Goal: Information Seeking & Learning: Understand process/instructions

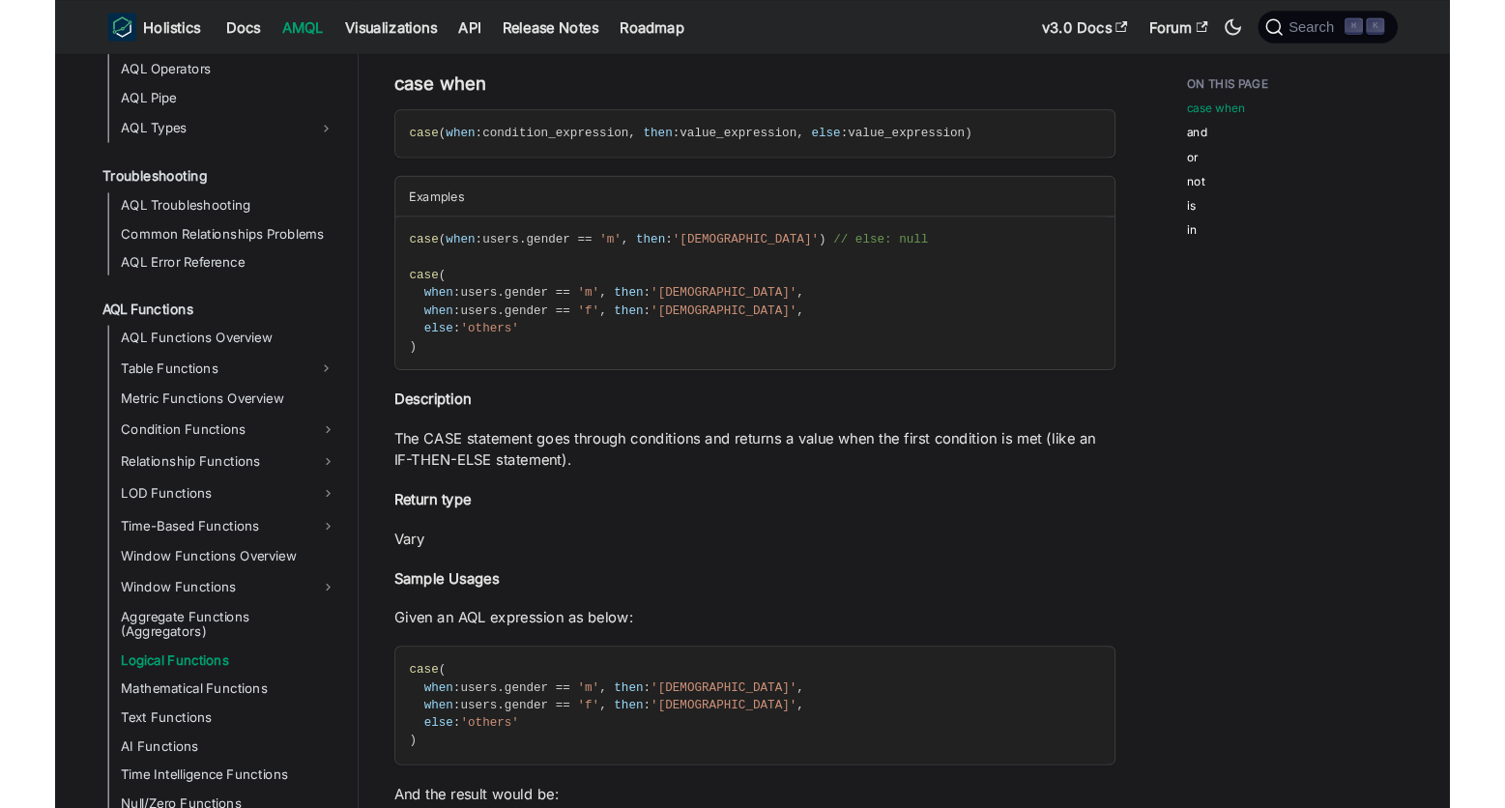
scroll to position [161, 0]
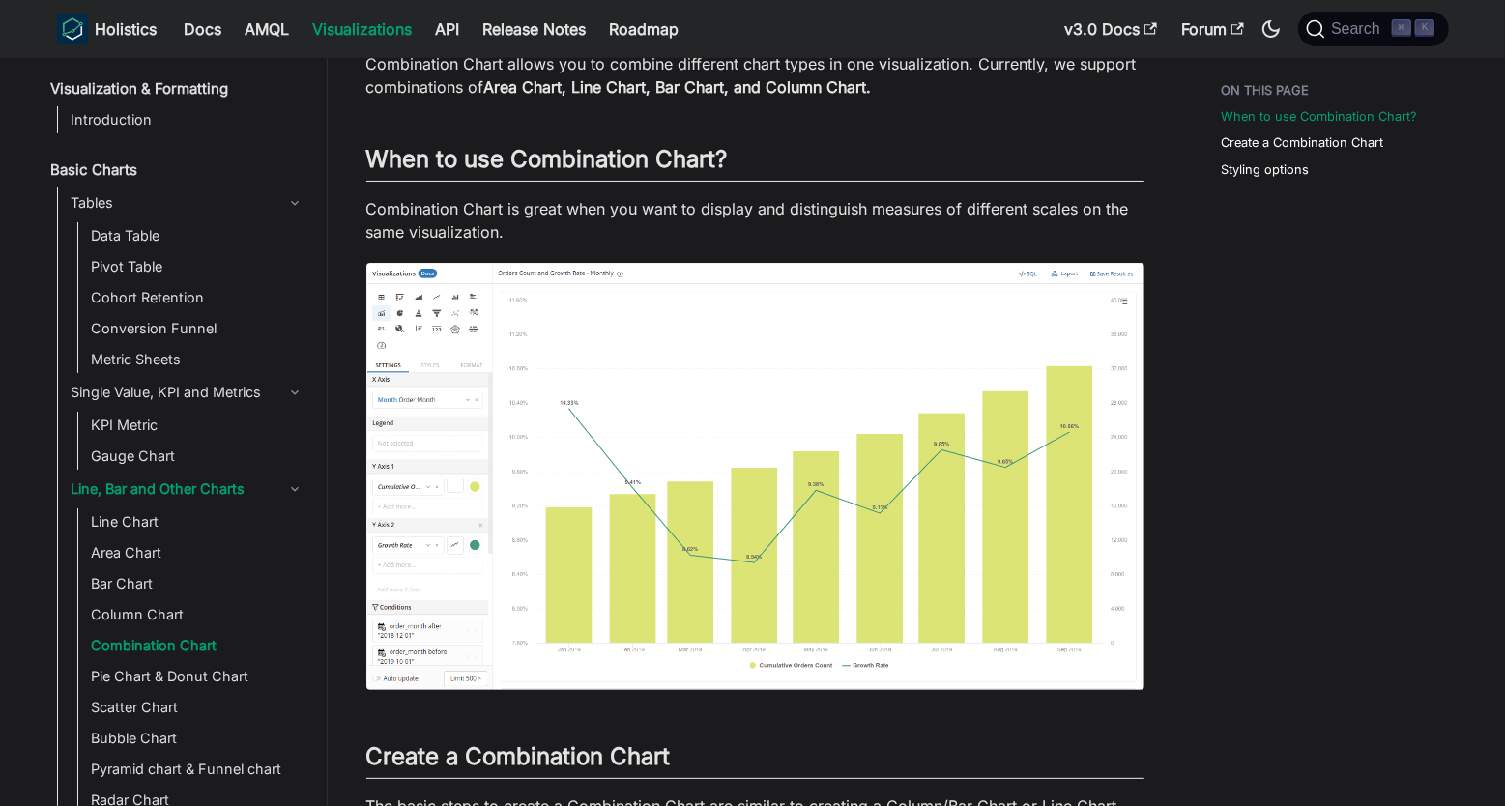
scroll to position [101, 0]
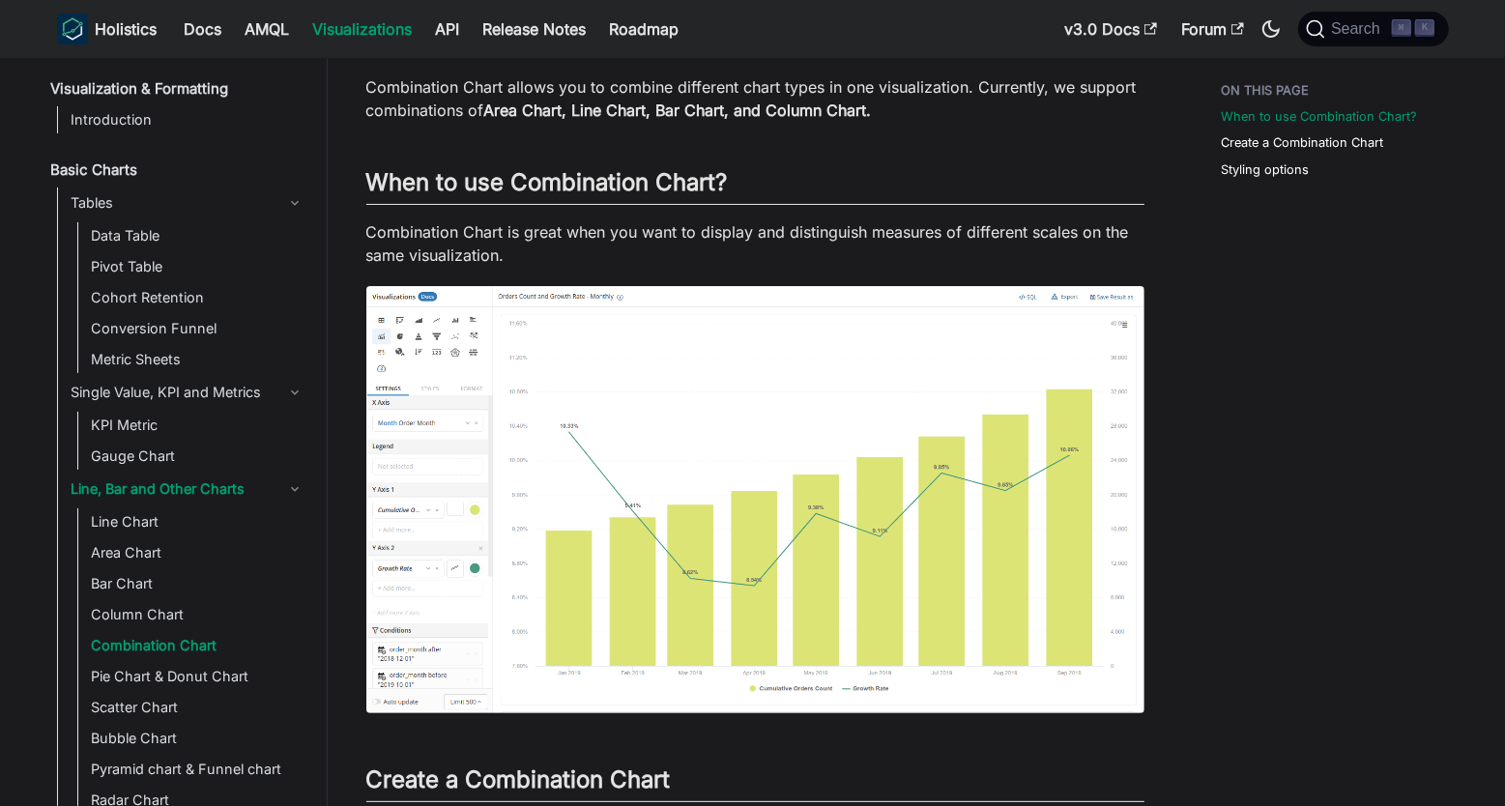
click at [690, 437] on img at bounding box center [755, 499] width 778 height 427
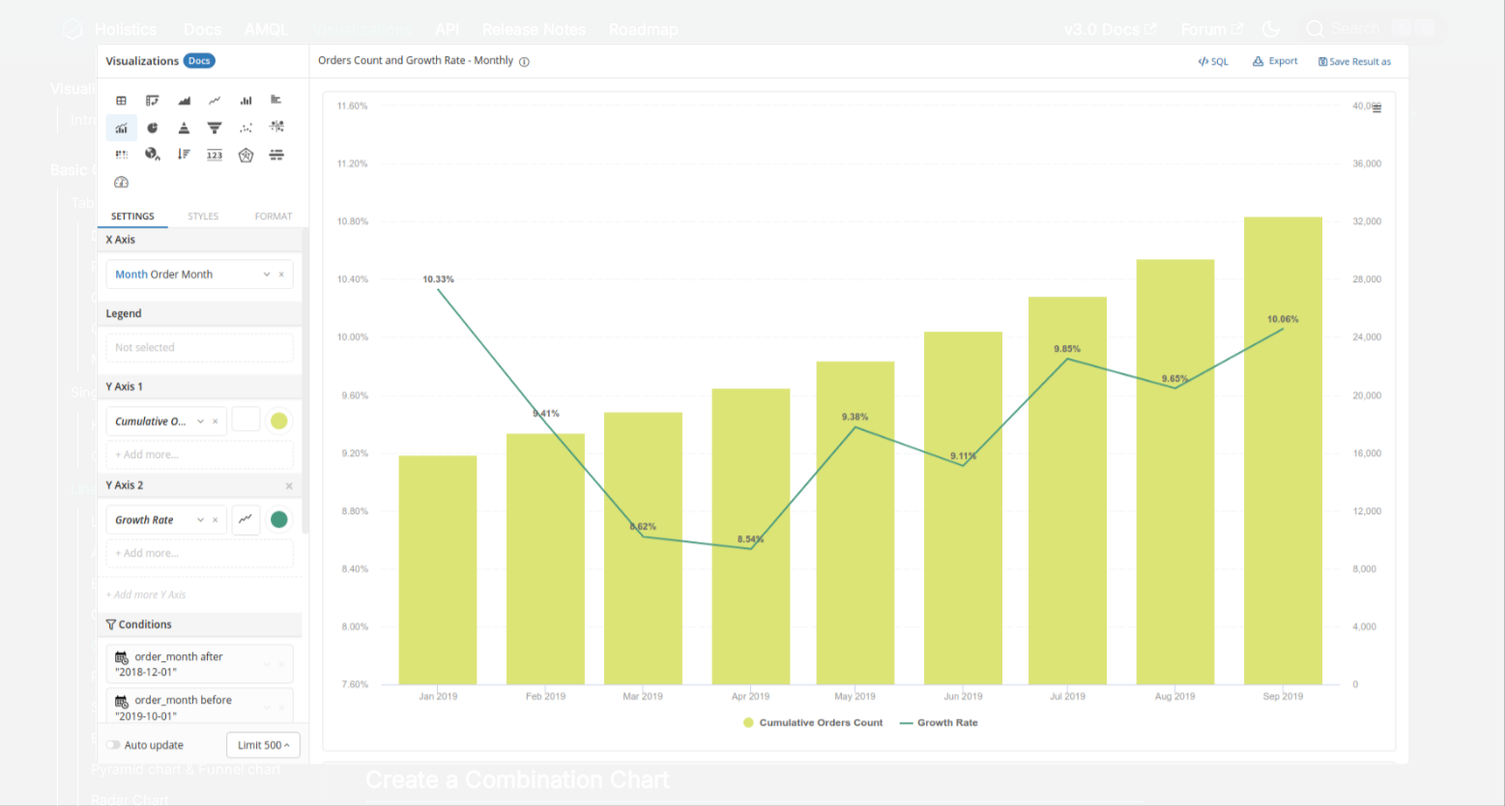
click at [1412, 244] on div at bounding box center [752, 403] width 1505 height 806
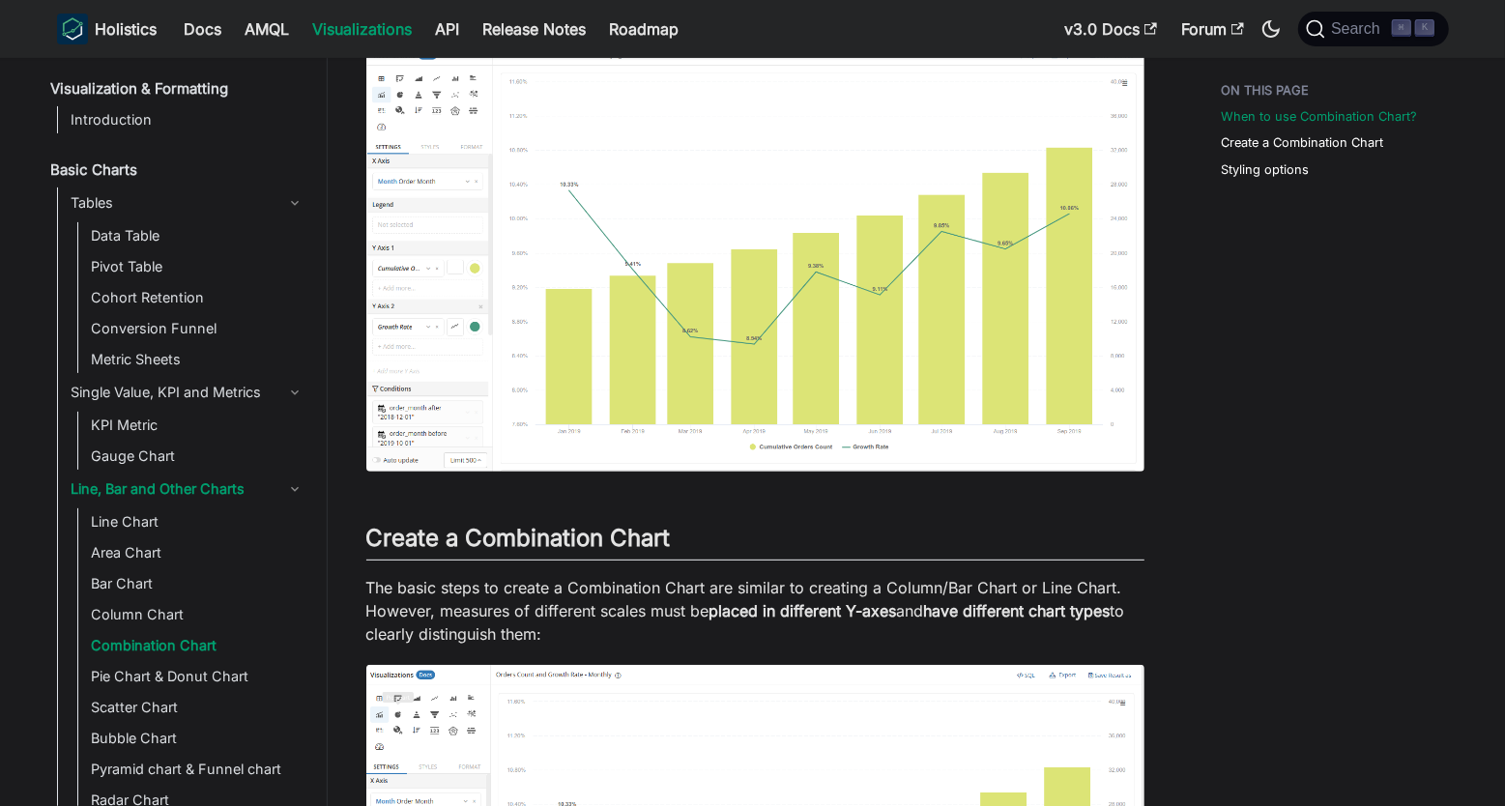
scroll to position [350, 0]
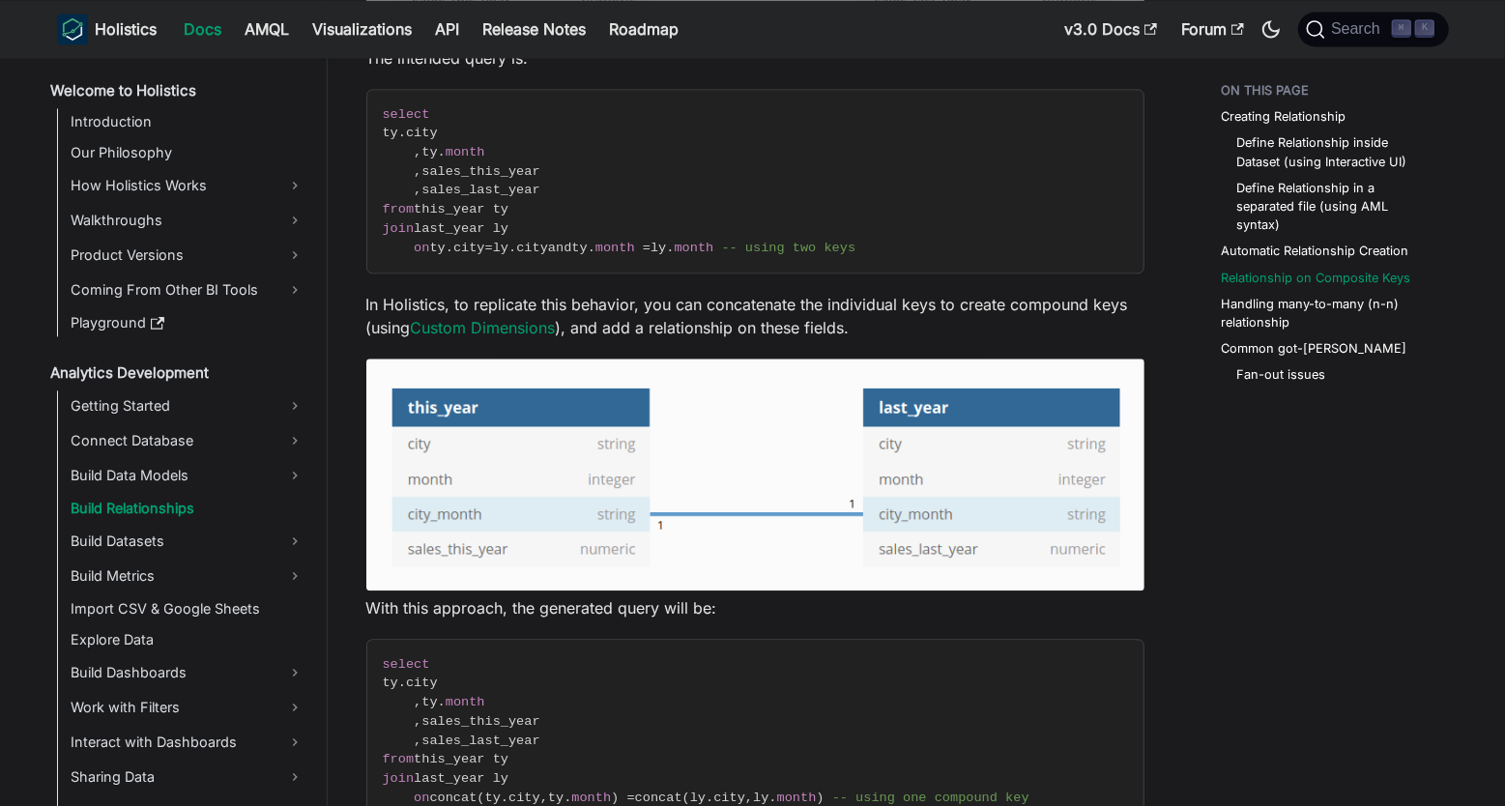
scroll to position [2885, 0]
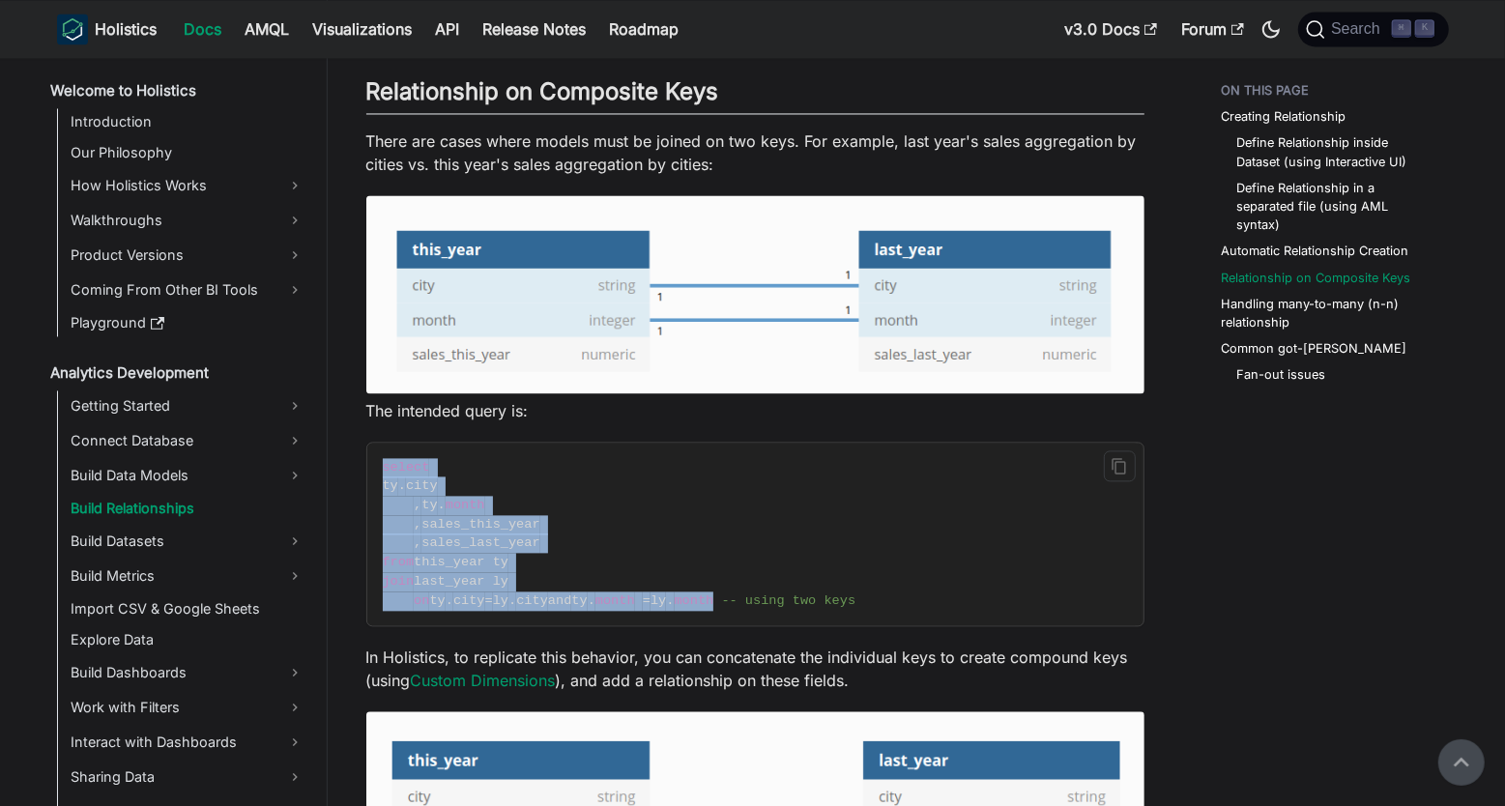
drag, startPoint x: 385, startPoint y: 464, endPoint x: 763, endPoint y: 607, distance: 404.9
click at [763, 607] on code "select ty . city , ty . month , sales_this_year , sales_last_year from this_yea…" at bounding box center [753, 535] width 773 height 184
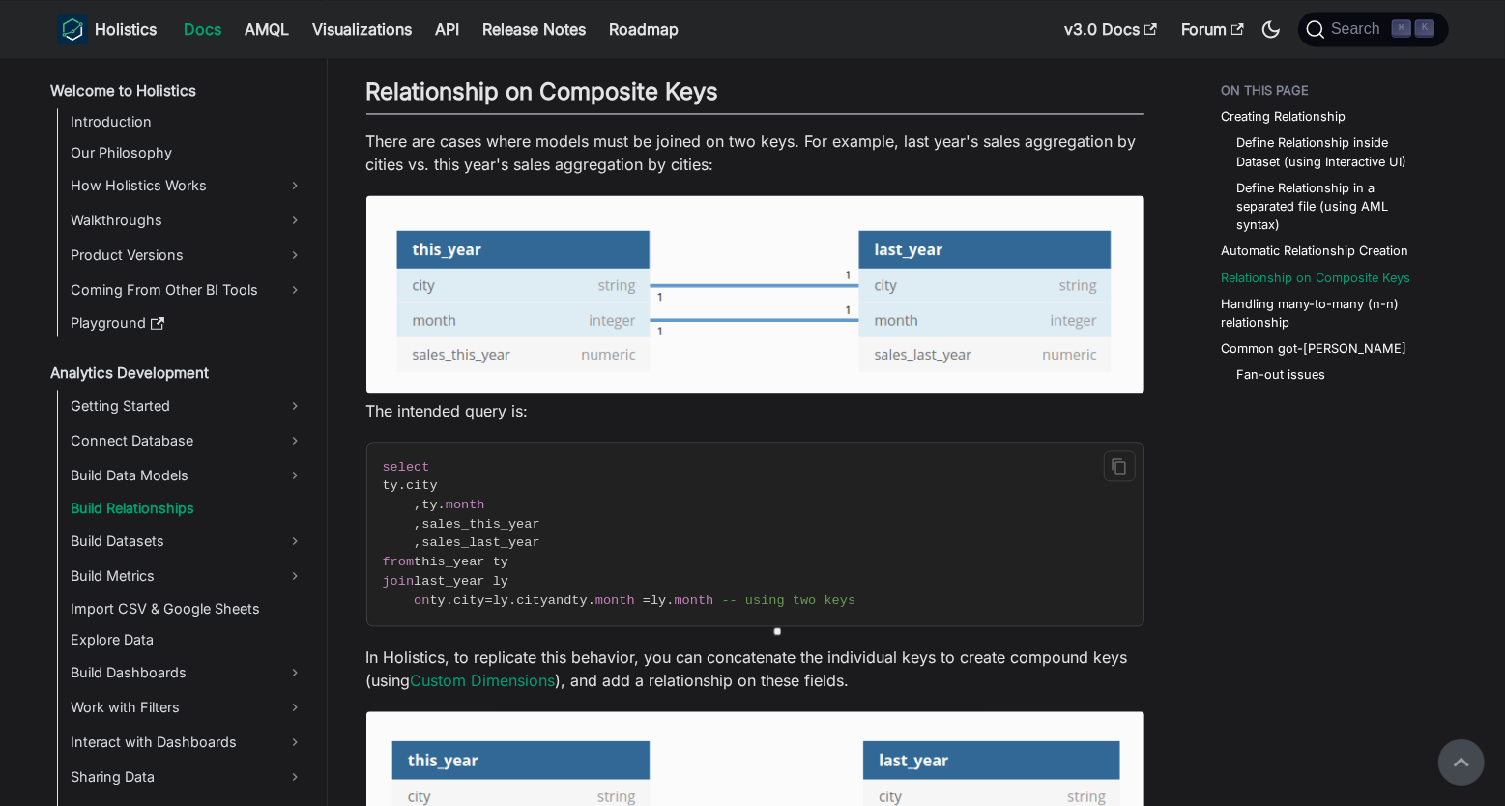
click at [721, 605] on span at bounding box center [717, 600] width 8 height 14
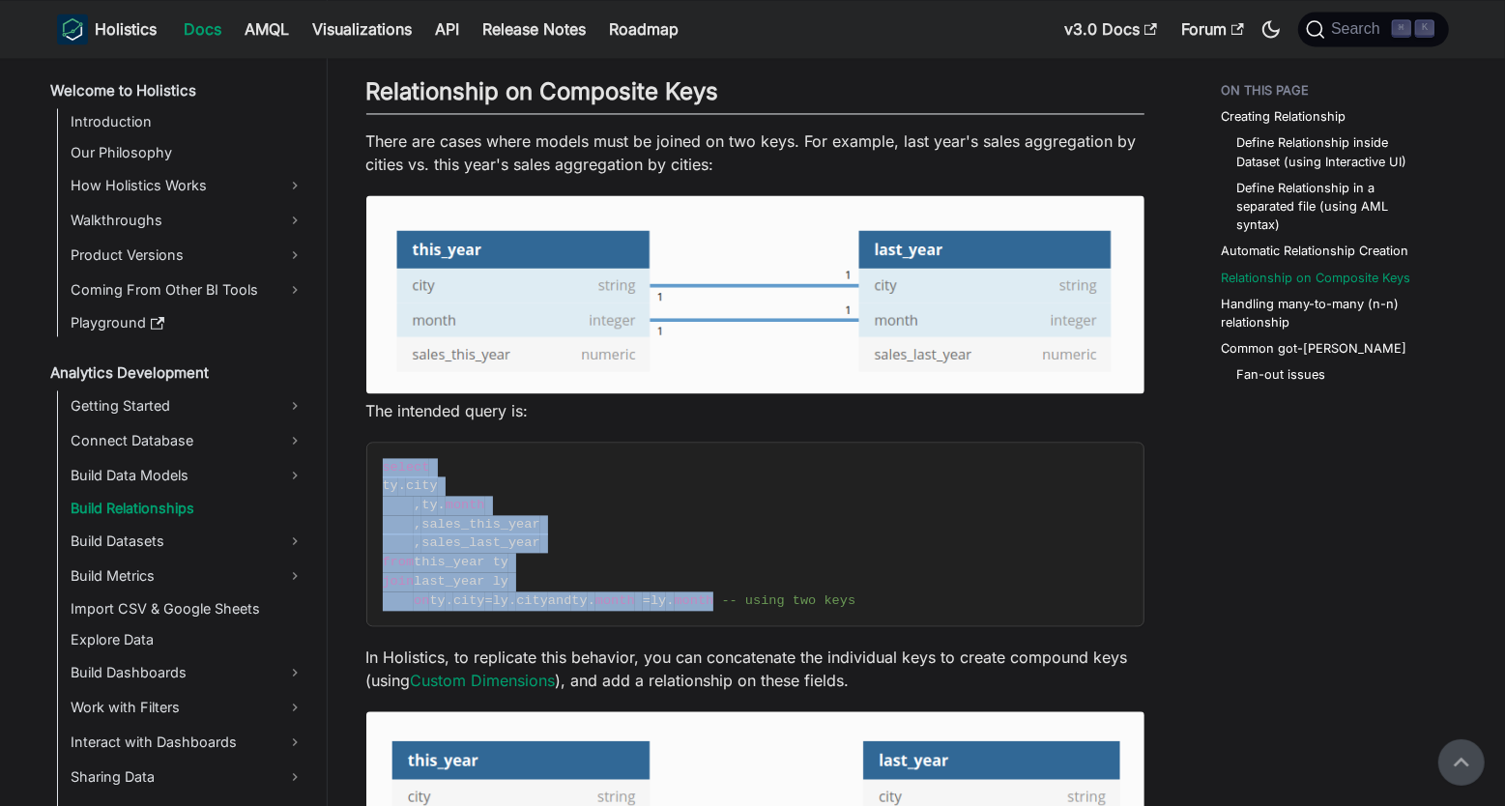
drag, startPoint x: 763, startPoint y: 602, endPoint x: 353, endPoint y: 453, distance: 436.8
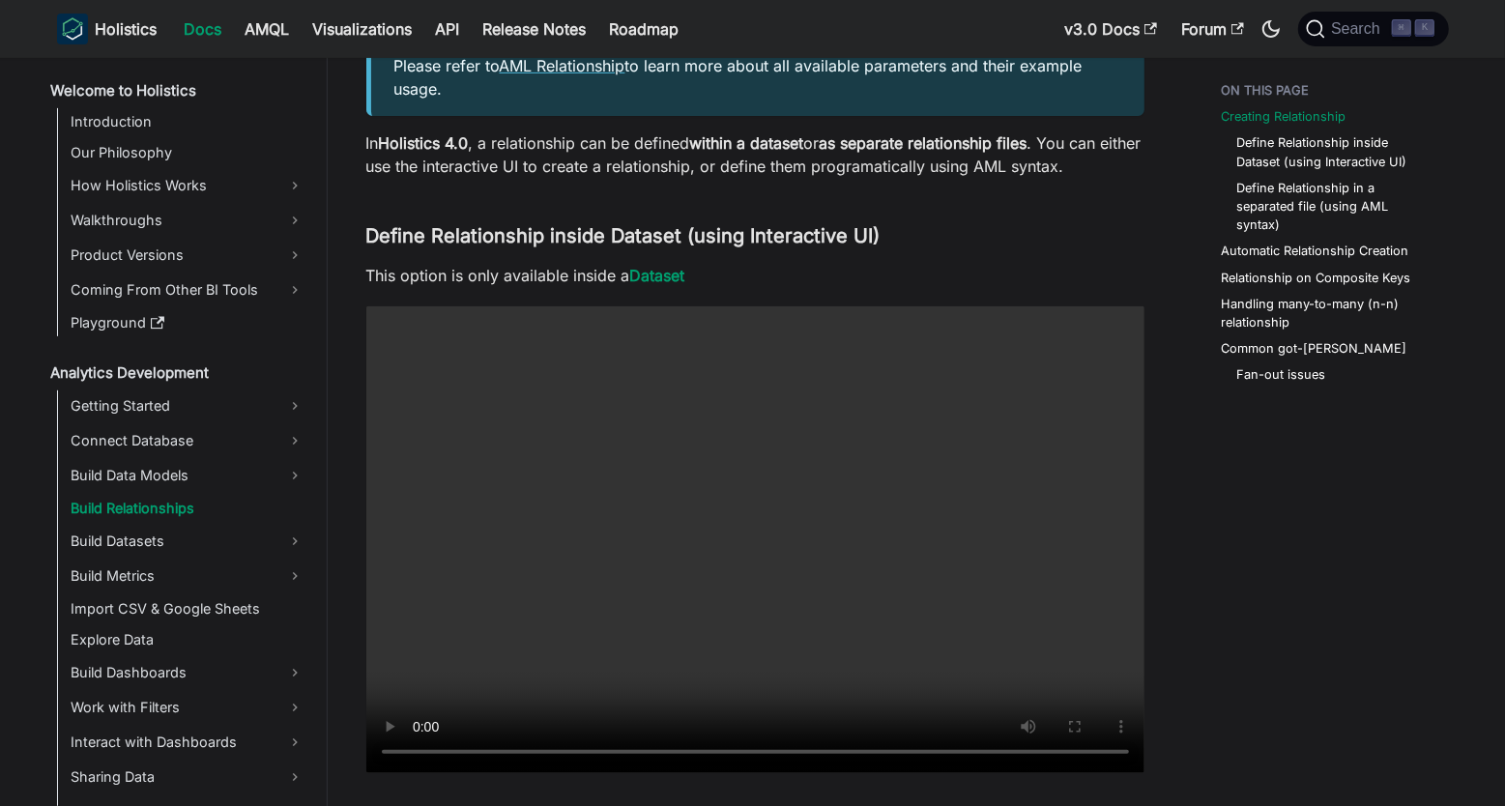
scroll to position [561, 0]
